Goal: Navigation & Orientation: Find specific page/section

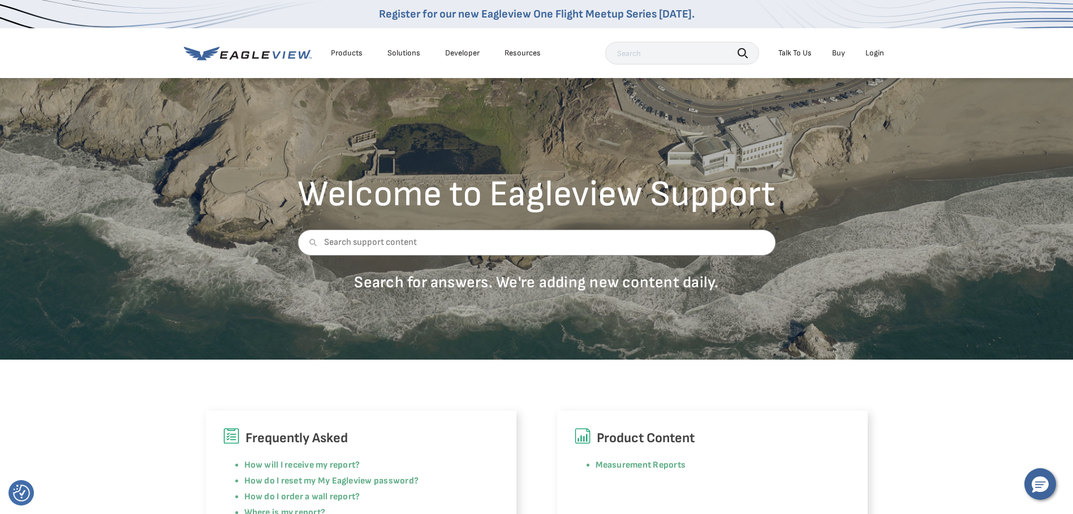
click at [470, 438] on h6 "Frequently Asked" at bounding box center [361, 438] width 277 height 21
click at [876, 52] on div "Login" at bounding box center [875, 53] width 19 height 10
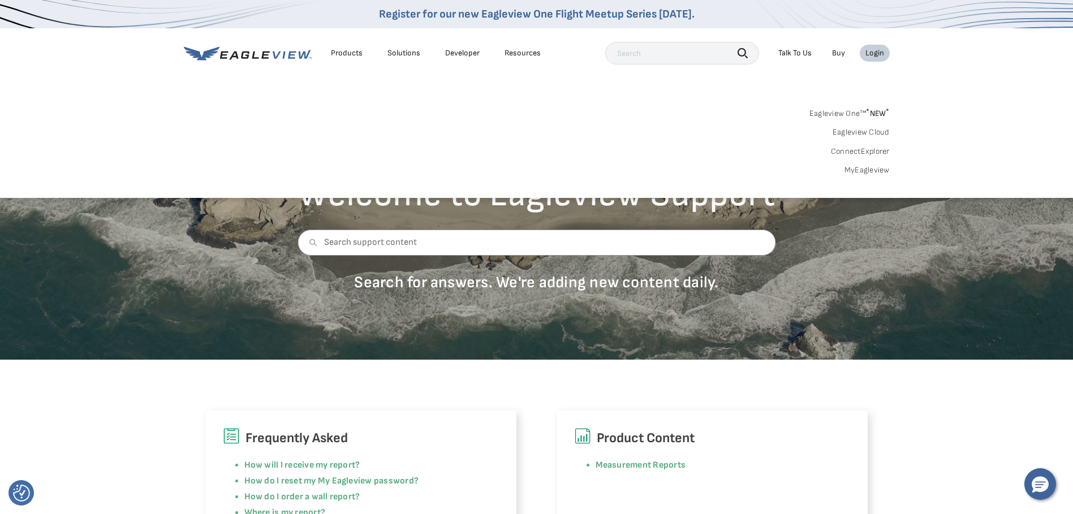
click at [862, 114] on link "Eagleview One™ * NEW *" at bounding box center [850, 111] width 80 height 13
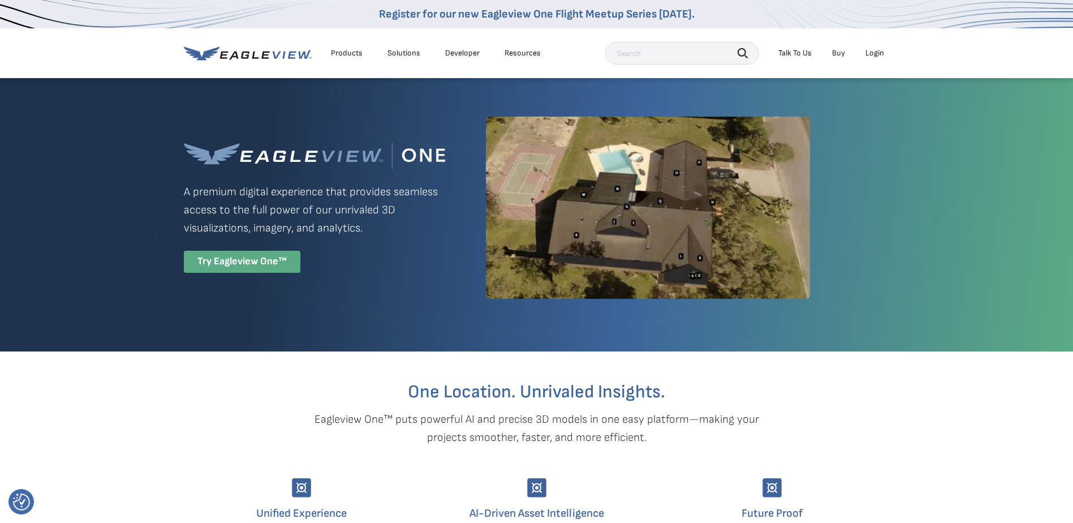
click at [234, 260] on div "Try Eagleview One™" at bounding box center [242, 262] width 117 height 22
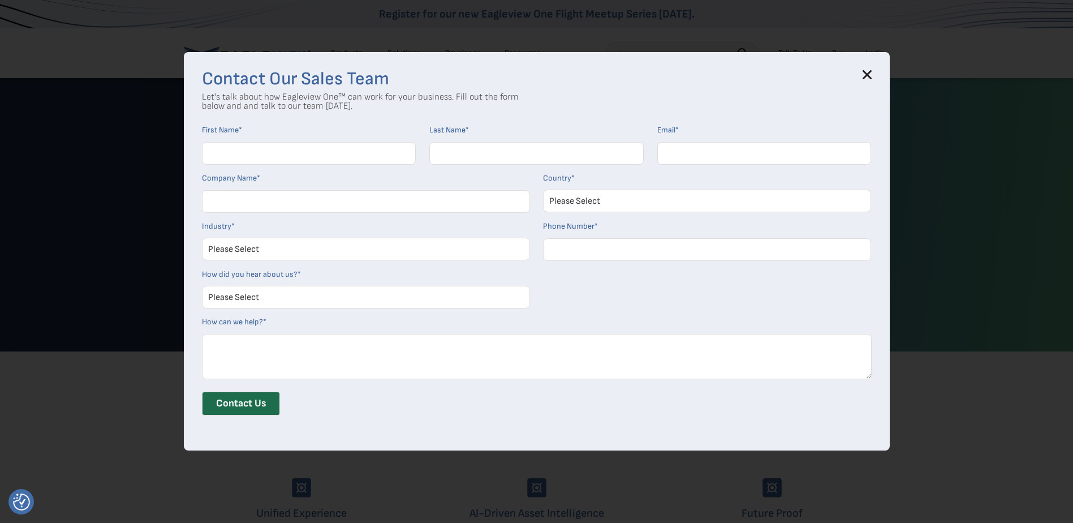
click at [872, 76] on icon at bounding box center [867, 74] width 9 height 9
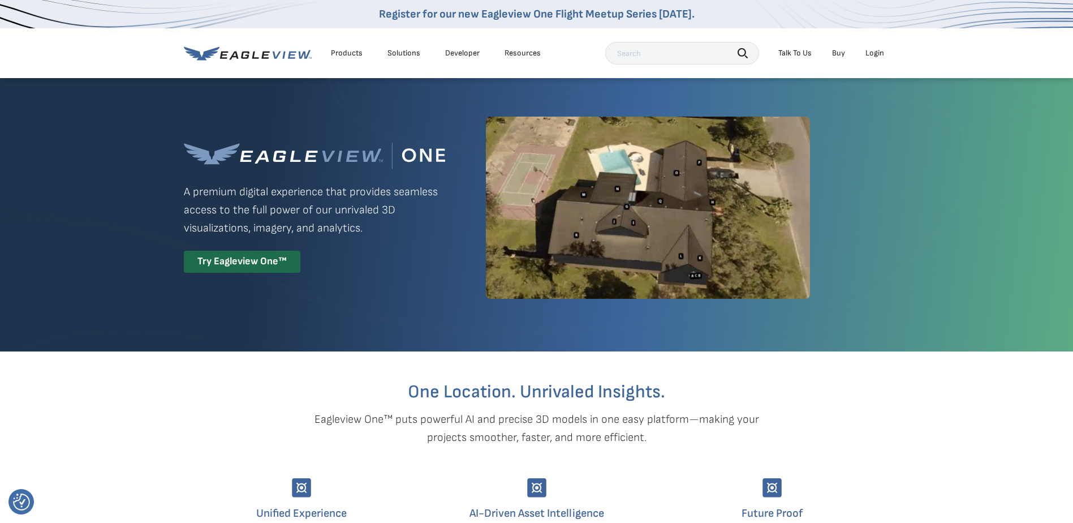
click at [877, 53] on div "Login" at bounding box center [875, 53] width 19 height 10
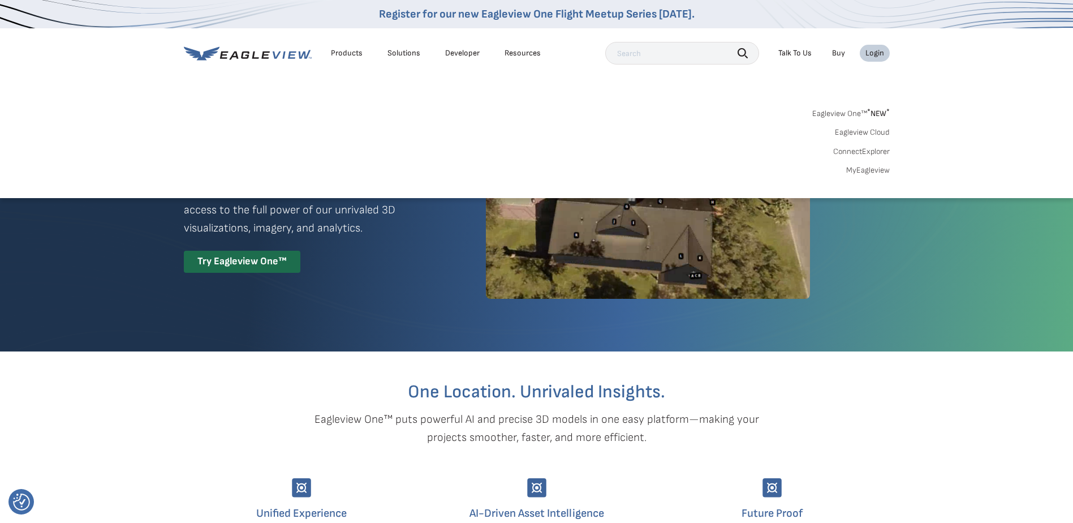
click at [868, 132] on link "Eagleview Cloud" at bounding box center [862, 132] width 55 height 10
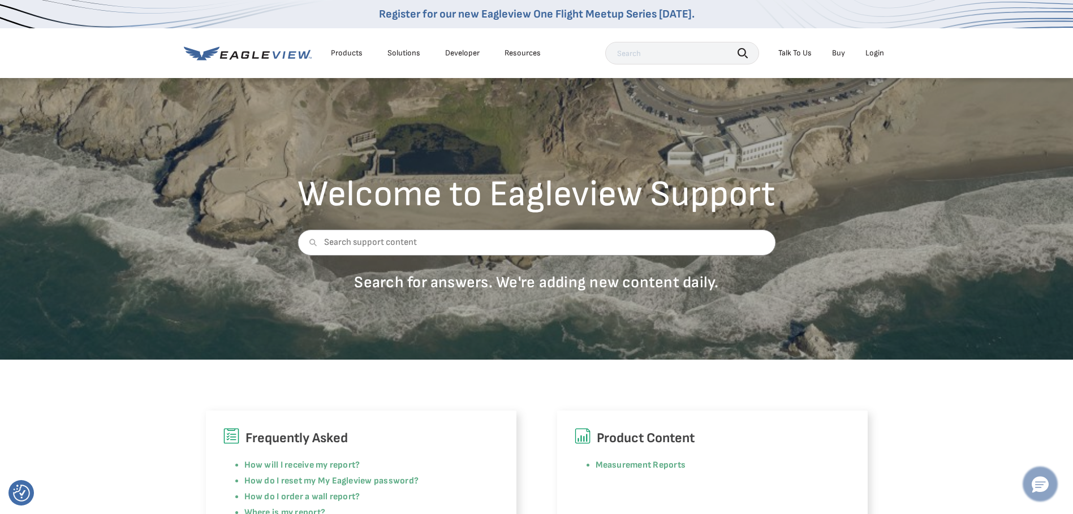
click at [1043, 491] on icon "Hello, have a question? Let’s chat." at bounding box center [1040, 485] width 17 height 16
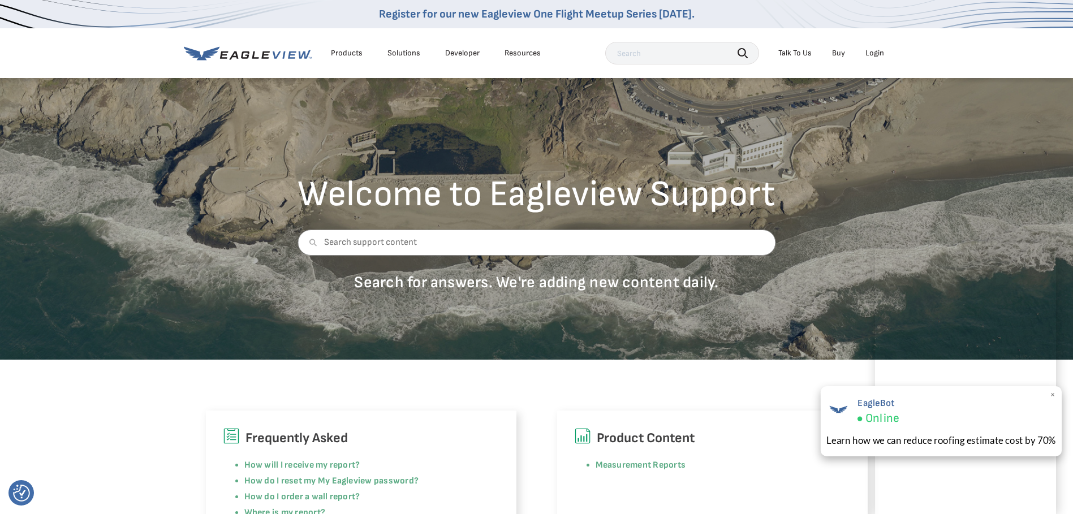
click at [1053, 392] on span "×" at bounding box center [1053, 395] width 6 height 12
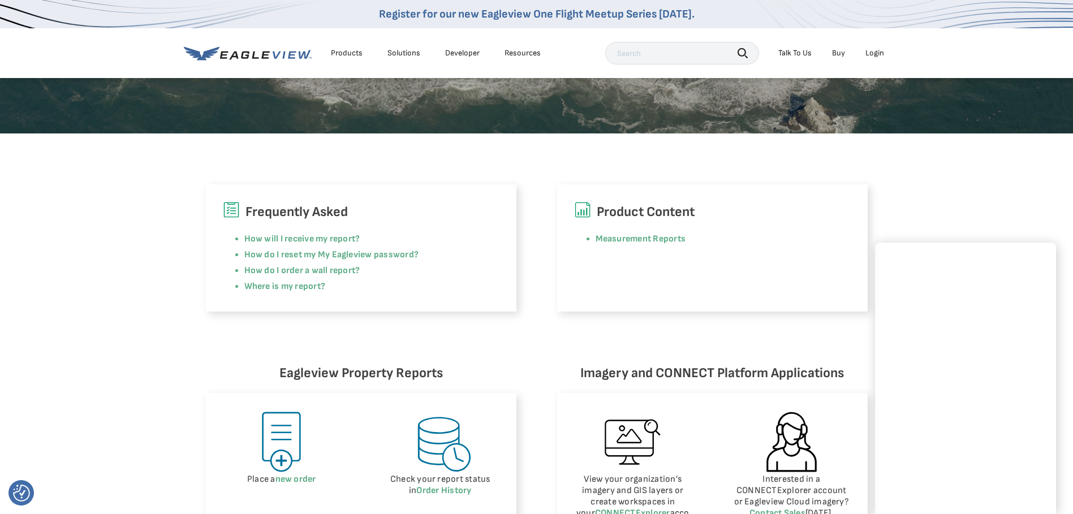
scroll to position [283, 0]
